Goal: Task Accomplishment & Management: Manage account settings

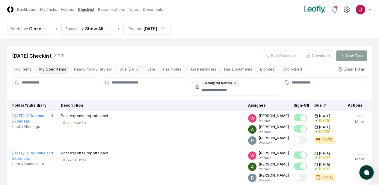
click at [43, 67] on button "My Open Items" at bounding box center [53, 69] width 34 height 9
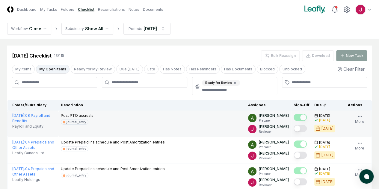
click at [294, 127] on button "Mark complete" at bounding box center [300, 128] width 13 height 7
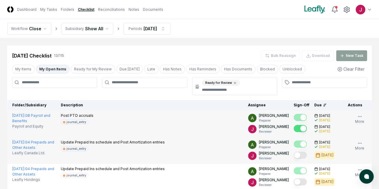
click at [294, 155] on button "Mark complete" at bounding box center [300, 155] width 13 height 7
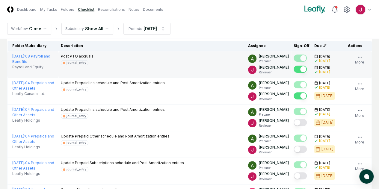
scroll to position [60, 0]
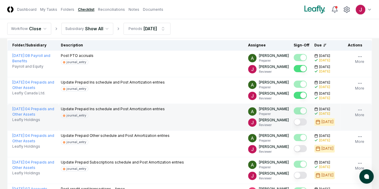
click at [294, 119] on button "Mark complete" at bounding box center [300, 121] width 13 height 7
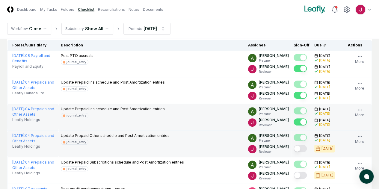
click at [294, 150] on button "Mark complete" at bounding box center [300, 148] width 13 height 7
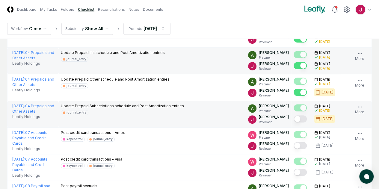
scroll to position [120, 0]
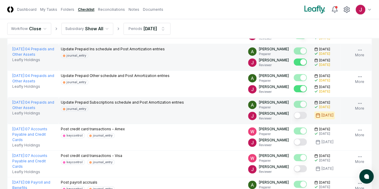
click at [294, 114] on button "Mark complete" at bounding box center [300, 115] width 13 height 7
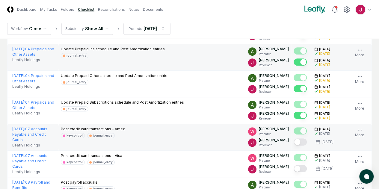
click at [294, 146] on button "Mark complete" at bounding box center [300, 141] width 13 height 7
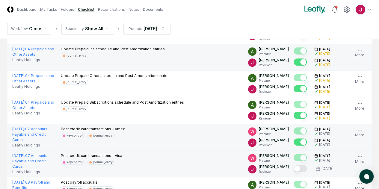
click at [294, 172] on button "Mark complete" at bounding box center [300, 168] width 13 height 7
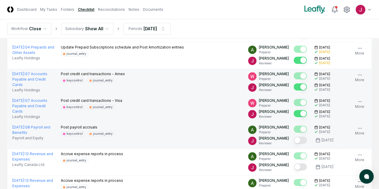
scroll to position [180, 0]
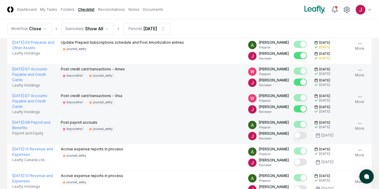
click at [294, 139] on button "Mark complete" at bounding box center [300, 135] width 13 height 7
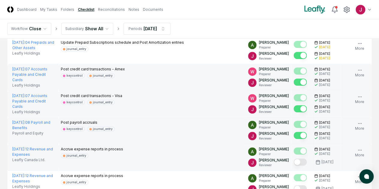
click at [294, 166] on button "Mark complete" at bounding box center [300, 161] width 13 height 7
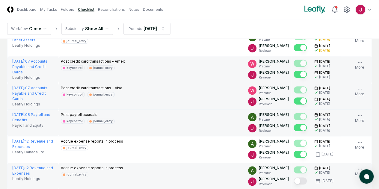
scroll to position [240, 0]
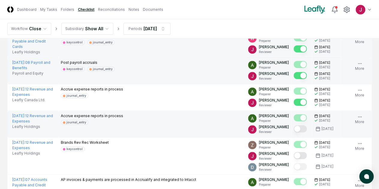
click at [294, 132] on button "Mark complete" at bounding box center [300, 128] width 13 height 7
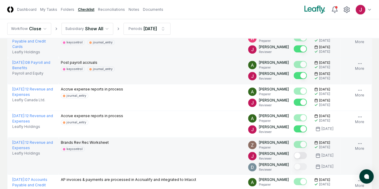
click at [294, 159] on button "Mark complete" at bounding box center [300, 155] width 13 height 7
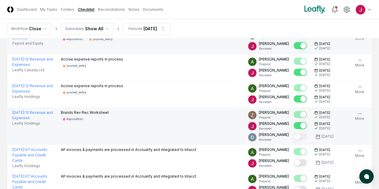
scroll to position [300, 0]
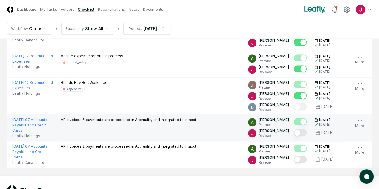
click at [294, 136] on button "Mark complete" at bounding box center [300, 132] width 13 height 7
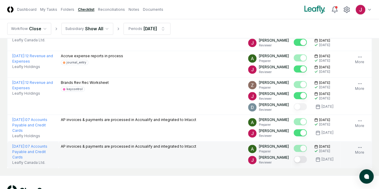
click at [294, 163] on button "Mark complete" at bounding box center [300, 159] width 13 height 7
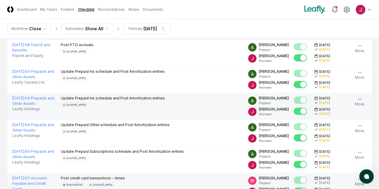
scroll to position [66, 0]
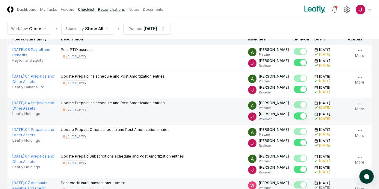
click at [119, 7] on link "Reconciliations" at bounding box center [111, 9] width 27 height 5
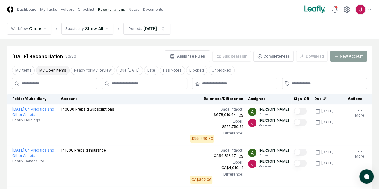
click at [56, 71] on button "My Open Items" at bounding box center [53, 70] width 34 height 9
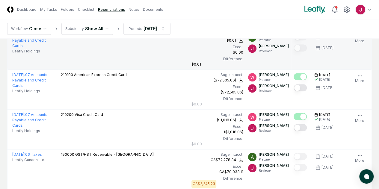
scroll to position [270, 0]
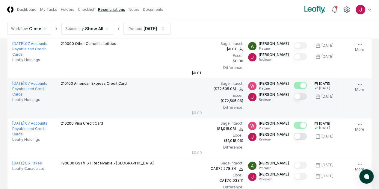
click at [294, 96] on button "Mark complete" at bounding box center [300, 96] width 13 height 7
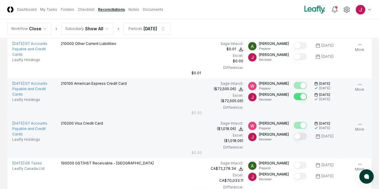
click at [294, 135] on button "Mark complete" at bounding box center [300, 136] width 13 height 7
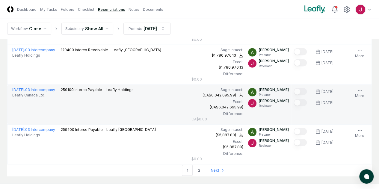
scroll to position [1989, 0]
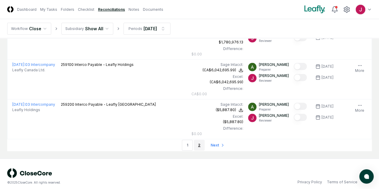
click at [197, 140] on link "2" at bounding box center [199, 145] width 11 height 11
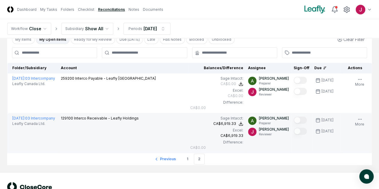
scroll to position [49, 0]
